Goal: Download file/media

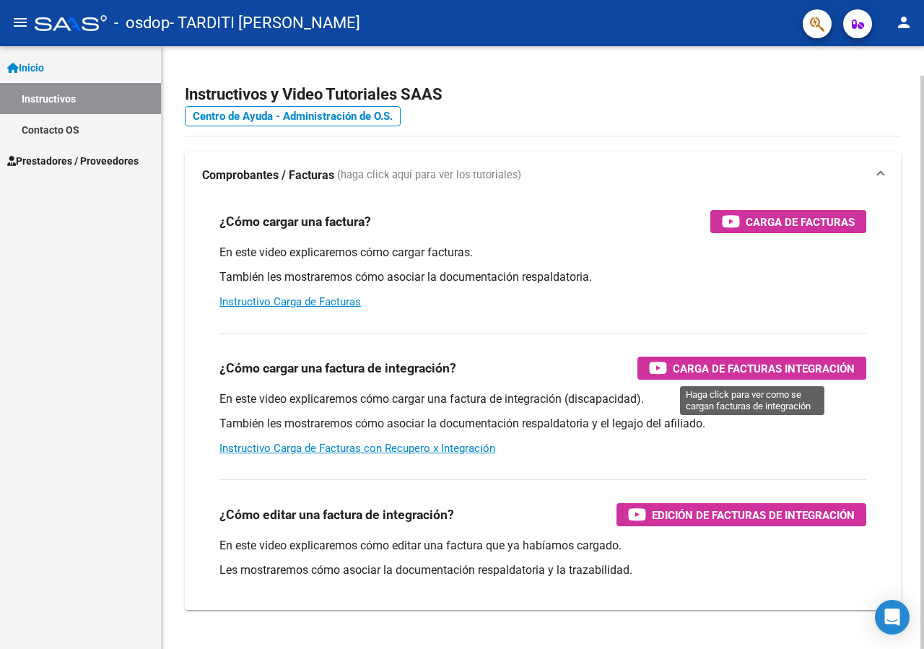
click at [814, 371] on span "Carga de Facturas Integración" at bounding box center [764, 368] width 182 height 18
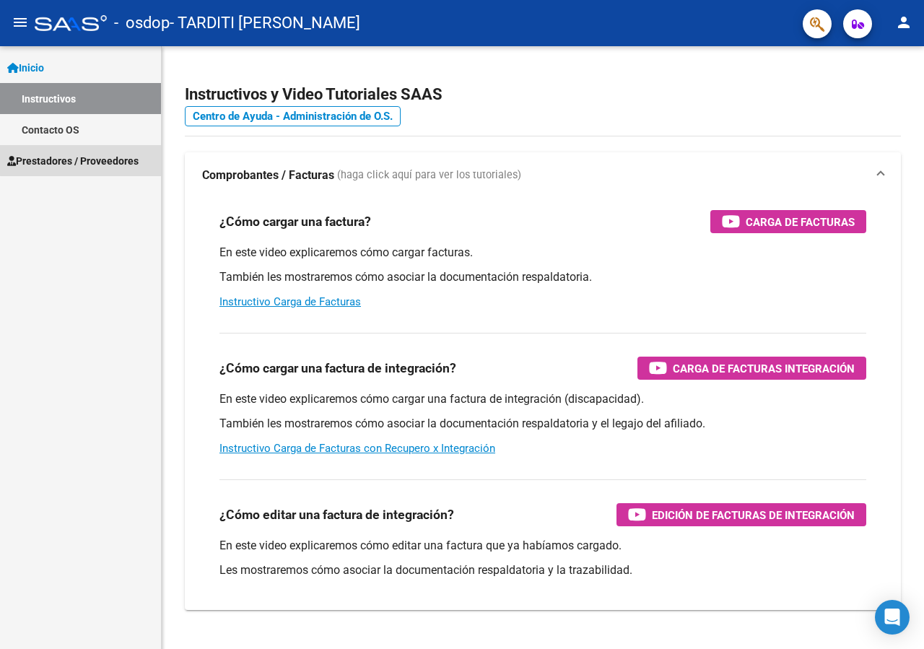
click at [84, 160] on span "Prestadores / Proveedores" at bounding box center [72, 161] width 131 height 16
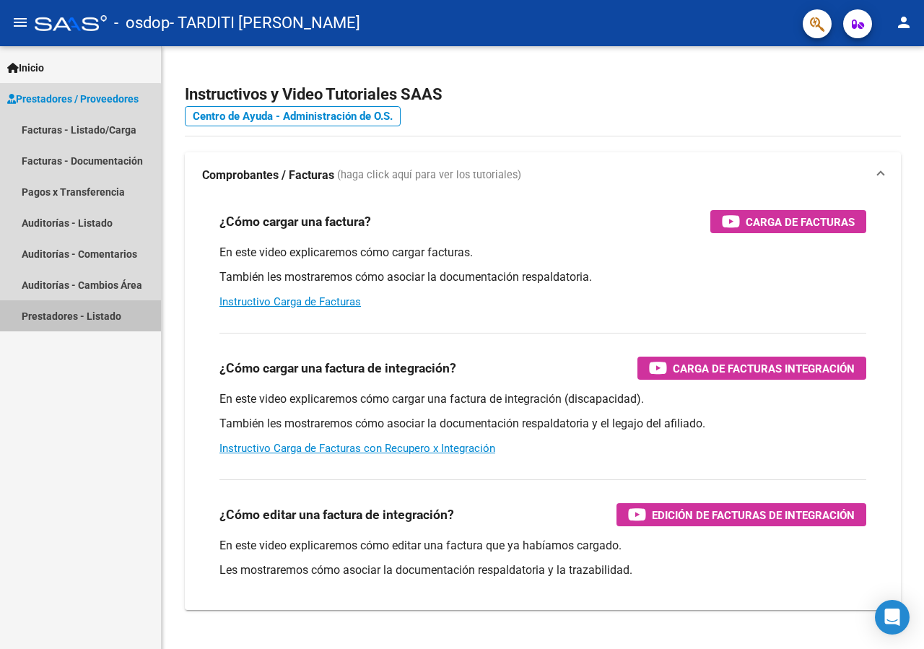
click at [69, 315] on link "Prestadores - Listado" at bounding box center [80, 315] width 161 height 31
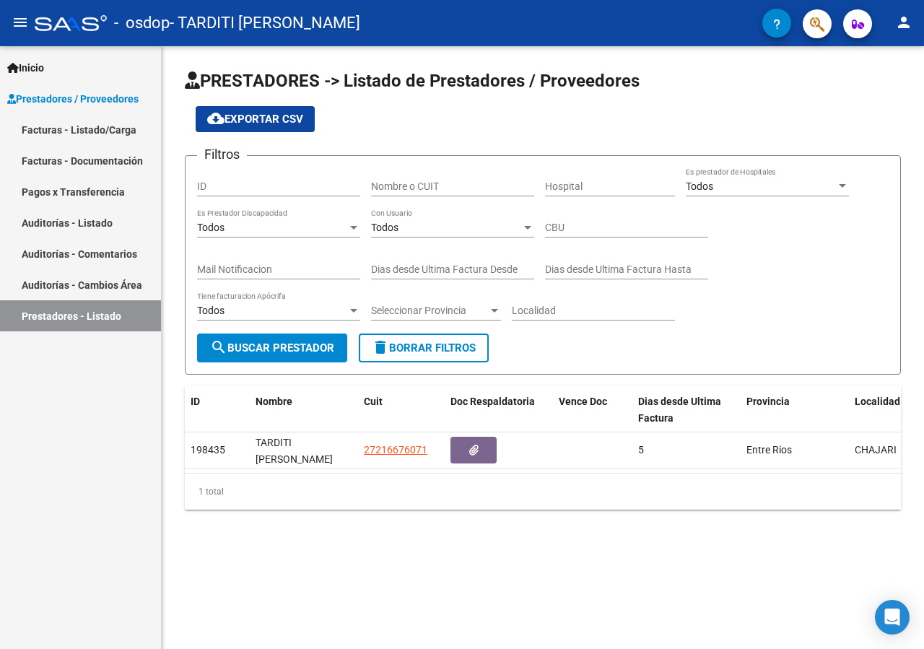
click at [65, 131] on link "Facturas - Listado/Carga" at bounding box center [80, 129] width 161 height 31
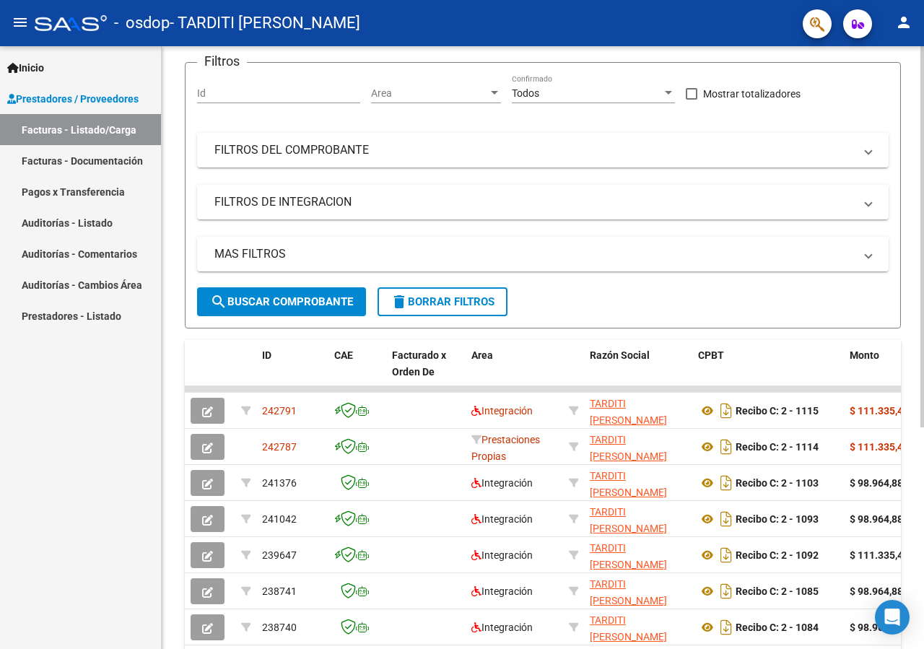
scroll to position [147, 0]
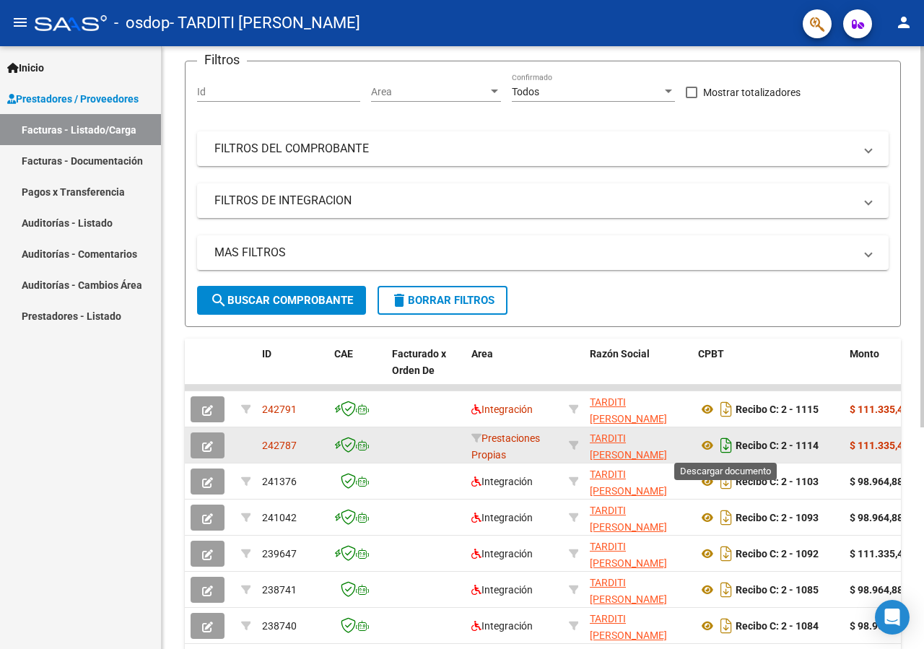
click at [725, 445] on icon "Descargar documento" at bounding box center [726, 445] width 19 height 23
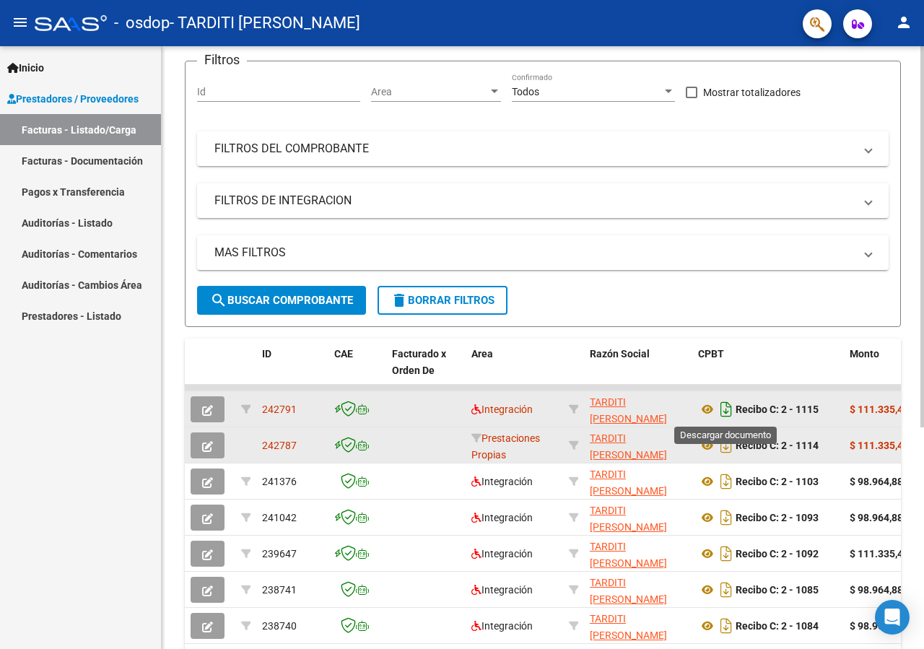
click at [724, 412] on icon "Descargar documento" at bounding box center [726, 409] width 19 height 23
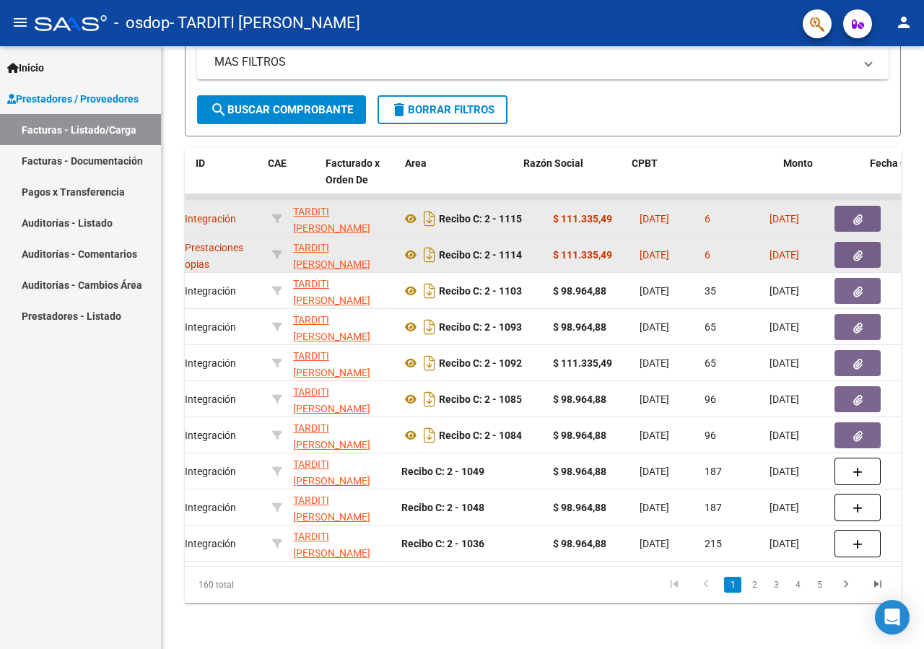
scroll to position [0, 0]
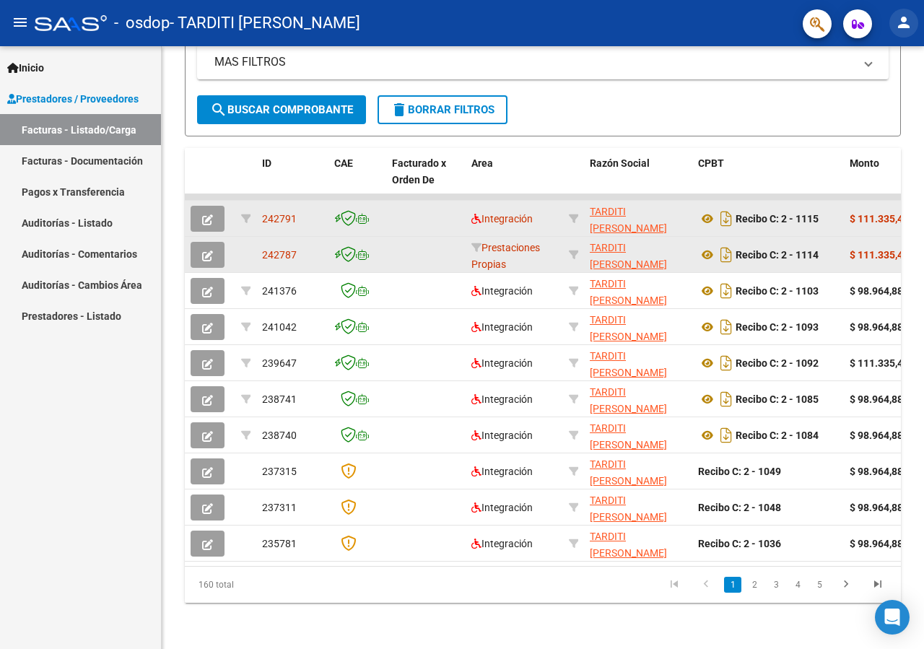
click at [902, 25] on mat-icon "person" at bounding box center [903, 22] width 17 height 17
click at [883, 100] on button "exit_to_app Salir" at bounding box center [874, 95] width 88 height 35
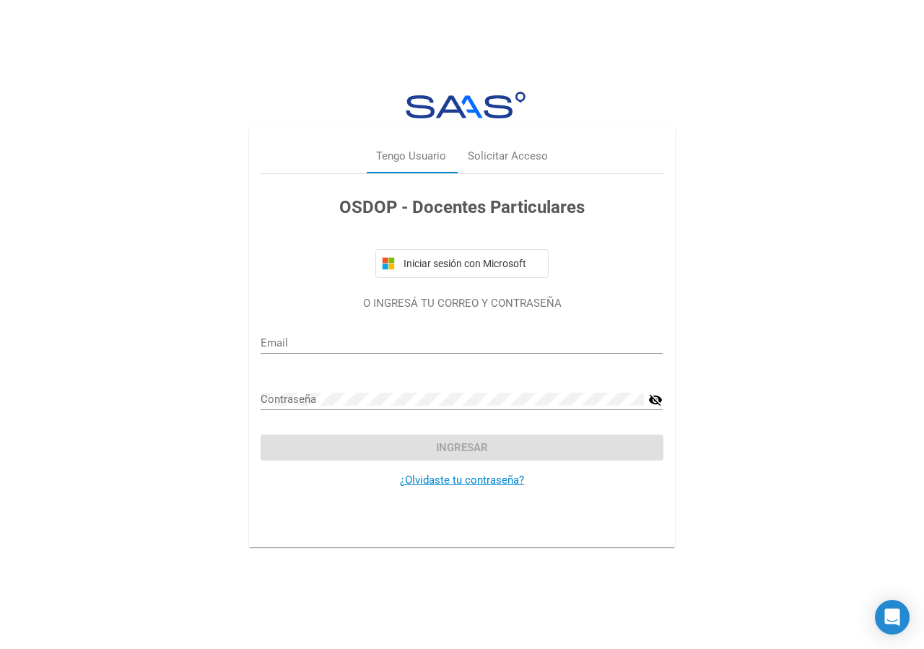
type input "[EMAIL_ADDRESS][DOMAIN_NAME]"
